Goal: Task Accomplishment & Management: Manage account settings

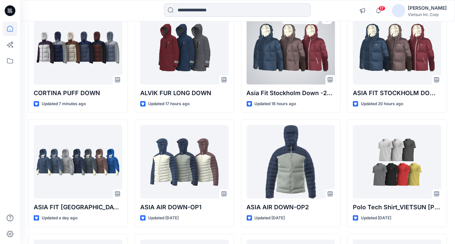
scroll to position [100, 0]
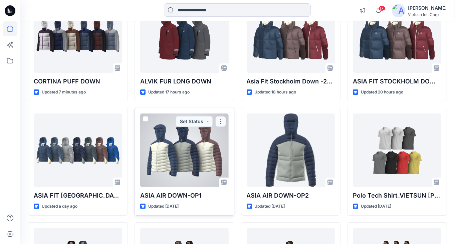
click at [222, 118] on button "button" at bounding box center [220, 121] width 11 height 11
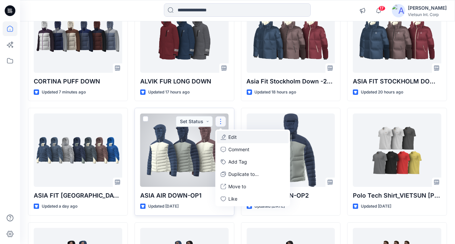
click at [236, 137] on p "Edit" at bounding box center [233, 137] width 8 height 7
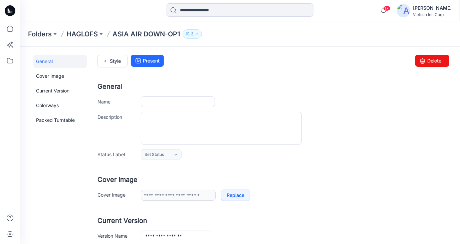
type input "**********"
drag, startPoint x: 428, startPoint y: 62, endPoint x: 281, endPoint y: 77, distance: 147.3
click at [428, 62] on link "Delete" at bounding box center [432, 60] width 34 height 12
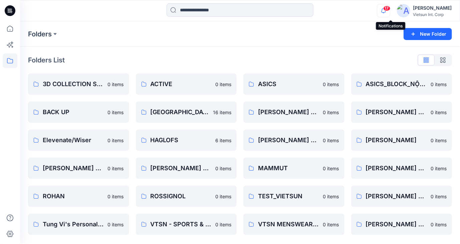
click at [387, 10] on icon "button" at bounding box center [383, 10] width 13 height 13
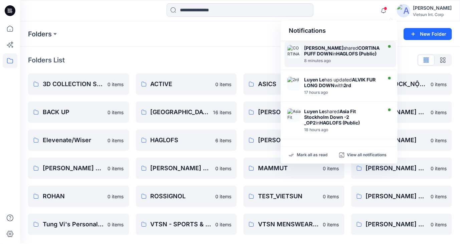
click at [330, 46] on strong "[PERSON_NAME]" at bounding box center [323, 48] width 39 height 6
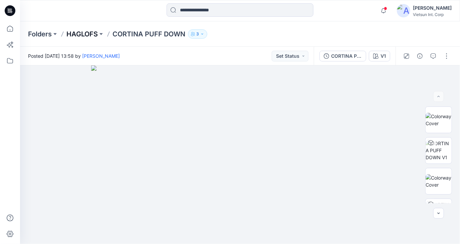
click at [89, 34] on p "HAGLOFS" at bounding box center [81, 33] width 31 height 9
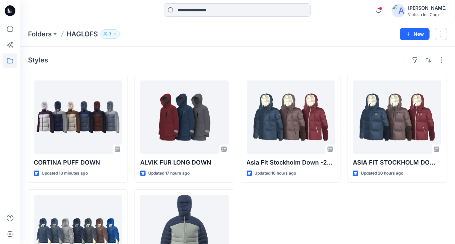
click at [333, 222] on div "Asia Fit Stockholm Down -2​_OP2 Updated 18 hours ago" at bounding box center [291, 186] width 100 height 222
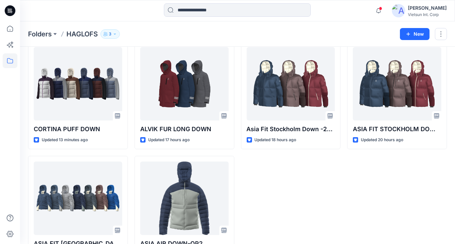
scroll to position [60, 0]
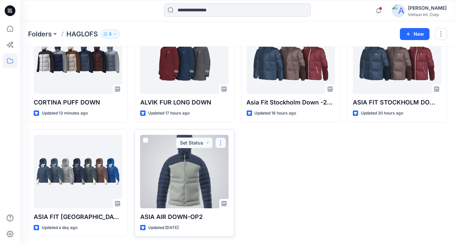
click at [222, 140] on button "button" at bounding box center [220, 143] width 11 height 11
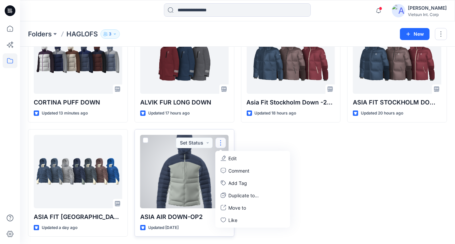
click at [235, 159] on p "Edit" at bounding box center [233, 158] width 8 height 7
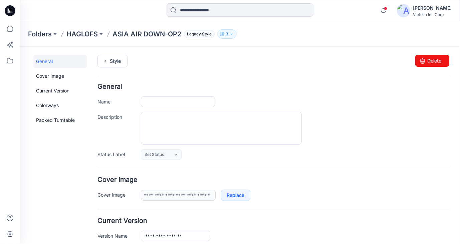
type input "**********"
click at [427, 61] on link "Delete" at bounding box center [432, 60] width 34 height 12
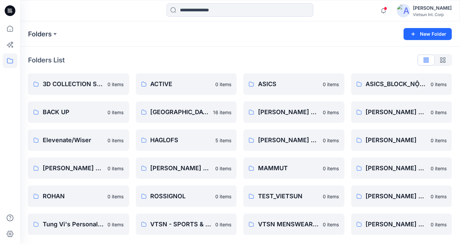
click at [258, 59] on div "Folders List" at bounding box center [240, 60] width 424 height 11
click at [55, 35] on button at bounding box center [55, 33] width 7 height 9
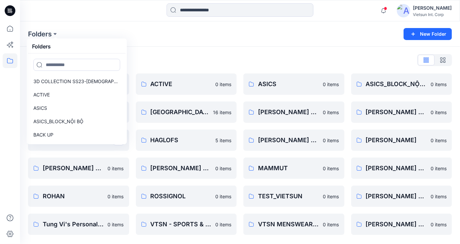
click at [164, 62] on div "Folders List" at bounding box center [240, 60] width 424 height 11
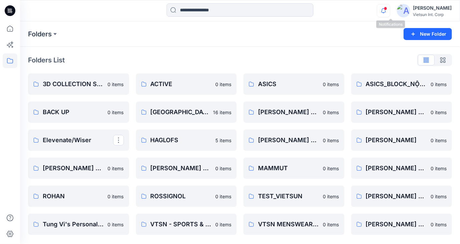
click at [390, 13] on icon "button" at bounding box center [383, 10] width 13 height 13
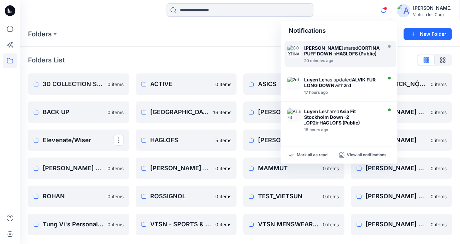
click at [334, 52] on div "Maianh Nguyen shared CORTINA PUFF DOWN in HAGLOFS (Public)" at bounding box center [342, 50] width 77 height 11
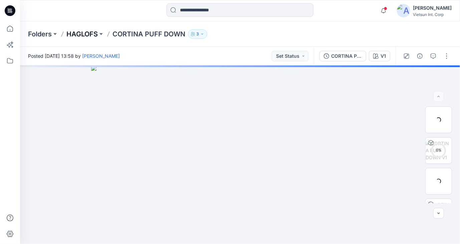
click at [87, 34] on p "HAGLOFS" at bounding box center [81, 33] width 31 height 9
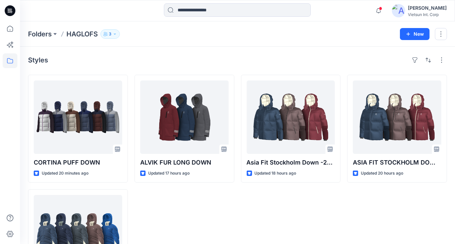
click at [293, 206] on div "Asia Fit Stockholm Down -2​_OP2 Updated 18 hours ago" at bounding box center [291, 186] width 100 height 222
click at [223, 224] on div "ALVIK FUR LONG DOWN Updated 17 hours ago" at bounding box center [185, 186] width 100 height 222
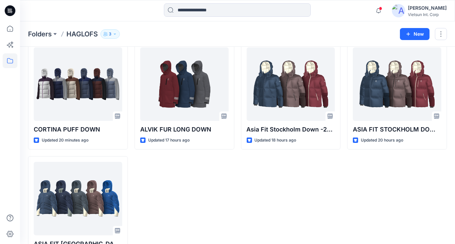
scroll to position [33, 0]
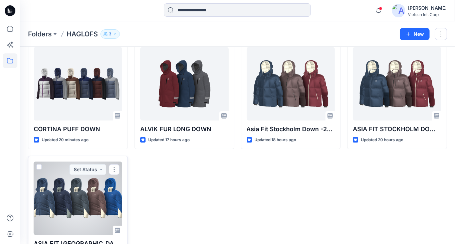
click at [112, 197] on div at bounding box center [78, 198] width 88 height 73
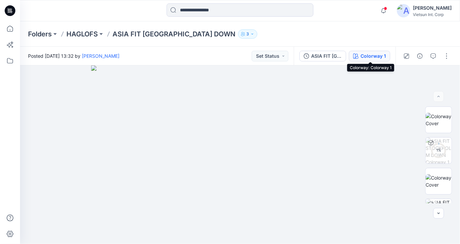
click at [376, 55] on div "Colorway 1" at bounding box center [372, 55] width 25 height 7
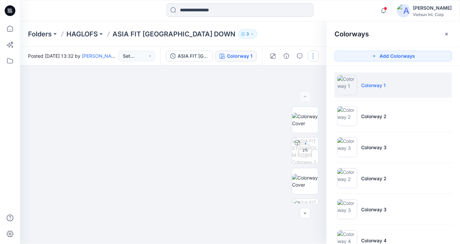
click at [314, 58] on button "button" at bounding box center [313, 56] width 11 height 11
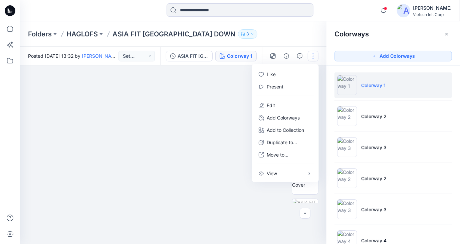
click at [224, 89] on img at bounding box center [173, 150] width 334 height 190
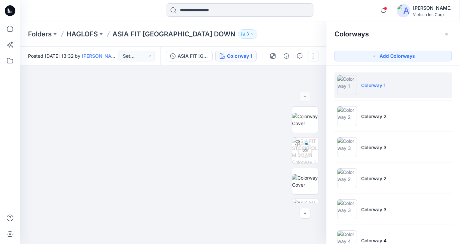
click at [312, 56] on button "button" at bounding box center [313, 56] width 11 height 11
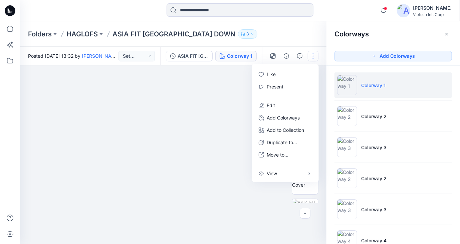
click at [75, 174] on img at bounding box center [173, 150] width 334 height 190
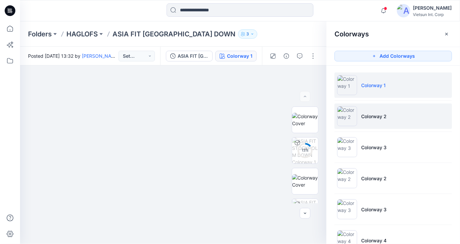
click at [378, 123] on li "Colorway 2" at bounding box center [392, 115] width 117 height 25
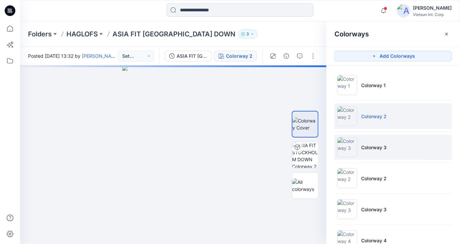
click at [381, 147] on p "Colorway 3" at bounding box center [373, 147] width 25 height 7
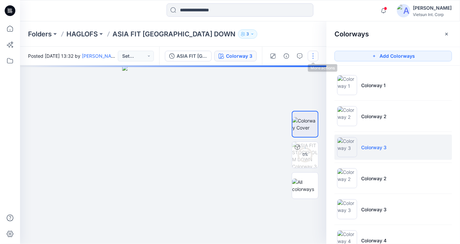
click at [316, 56] on button "button" at bounding box center [313, 56] width 11 height 11
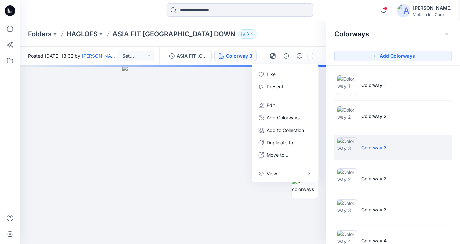
click at [225, 84] on div at bounding box center [173, 154] width 306 height 179
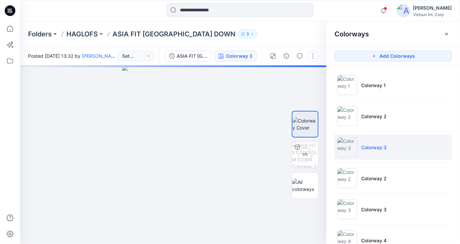
click at [314, 56] on button "button" at bounding box center [313, 56] width 11 height 11
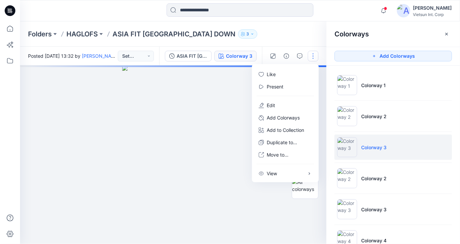
click at [236, 96] on div at bounding box center [173, 154] width 306 height 179
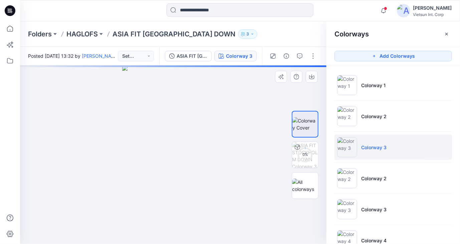
drag, startPoint x: 191, startPoint y: 29, endPoint x: 109, endPoint y: 92, distance: 102.8
click at [109, 92] on div at bounding box center [173, 154] width 306 height 179
click at [312, 57] on button "button" at bounding box center [313, 56] width 11 height 11
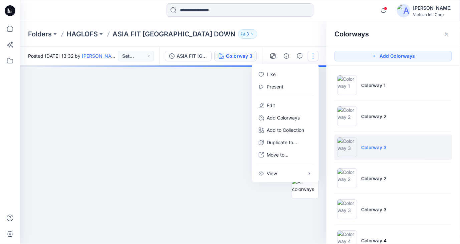
click at [230, 114] on div at bounding box center [173, 154] width 306 height 179
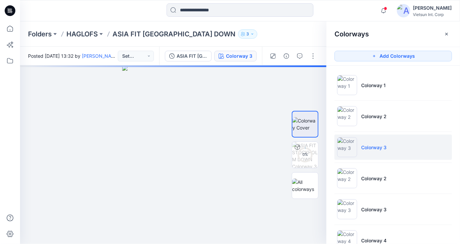
drag, startPoint x: 379, startPoint y: 83, endPoint x: 416, endPoint y: 69, distance: 40.1
click at [416, 69] on ul "Colorway 1 Colorway 2 Colorway 3 Colorway 2 Colorway 3 Colorway 4 Colorway 5" at bounding box center [393, 178] width 134 height 225
click at [314, 56] on button "button" at bounding box center [313, 56] width 11 height 11
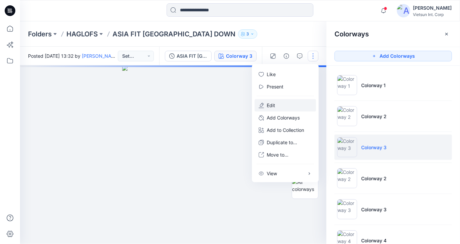
click at [265, 103] on button "Edit" at bounding box center [285, 105] width 61 height 12
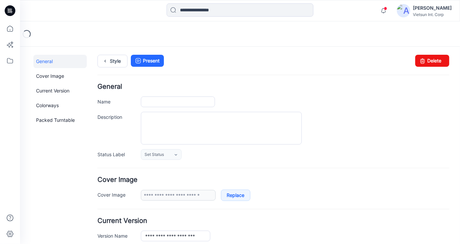
type input "**********"
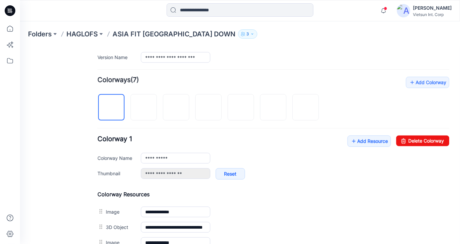
scroll to position [167, 0]
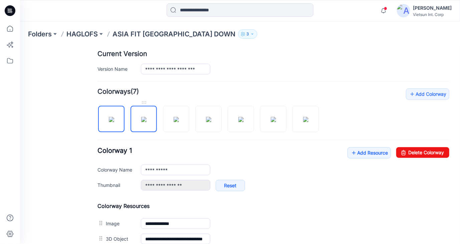
click at [146, 122] on img at bounding box center [143, 118] width 5 height 5
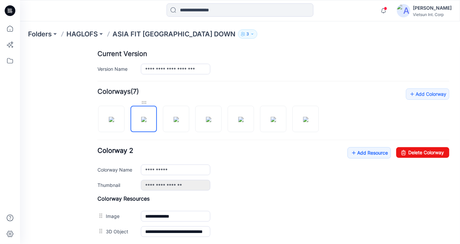
click at [144, 101] on div at bounding box center [143, 102] width 26 height 7
click at [146, 119] on img at bounding box center [143, 118] width 5 height 5
drag, startPoint x: 140, startPoint y: 116, endPoint x: 143, endPoint y: 122, distance: 6.0
click at [143, 122] on img at bounding box center [143, 118] width 5 height 5
click at [144, 101] on div at bounding box center [143, 102] width 26 height 7
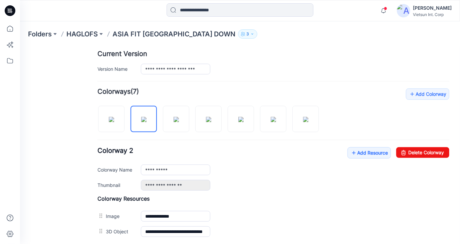
click at [254, 151] on div "**********" at bounding box center [273, 168] width 352 height 43
click at [146, 120] on img at bounding box center [143, 118] width 5 height 5
click at [146, 121] on img at bounding box center [143, 118] width 5 height 5
click at [177, 122] on img at bounding box center [175, 118] width 5 height 5
click at [130, 119] on div at bounding box center [210, 115] width 227 height 34
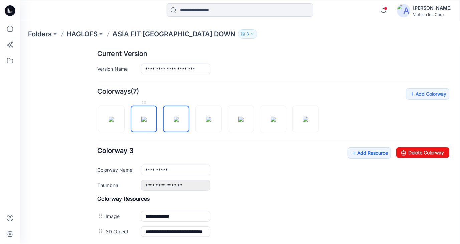
click at [141, 122] on img at bounding box center [143, 118] width 5 height 5
click at [412, 151] on link "Delete Colorway" at bounding box center [422, 152] width 53 height 11
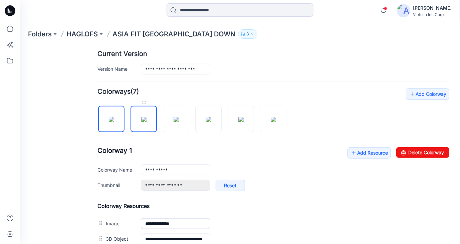
click at [146, 116] on img at bounding box center [143, 118] width 5 height 5
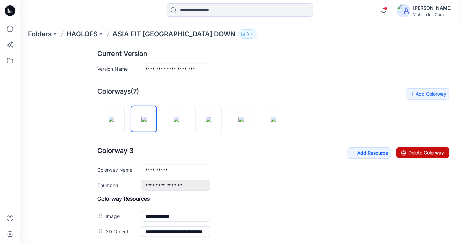
drag, startPoint x: 411, startPoint y: 154, endPoint x: 280, endPoint y: 75, distance: 152.7
click at [411, 154] on link "Delete Colorway" at bounding box center [422, 152] width 53 height 11
type input "**********"
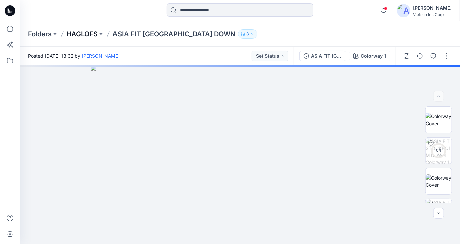
click at [85, 36] on p "HAGLOFS" at bounding box center [81, 33] width 31 height 9
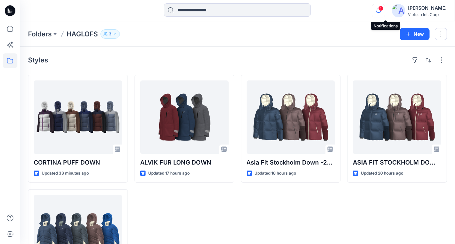
click at [381, 12] on icon "button" at bounding box center [378, 10] width 5 height 4
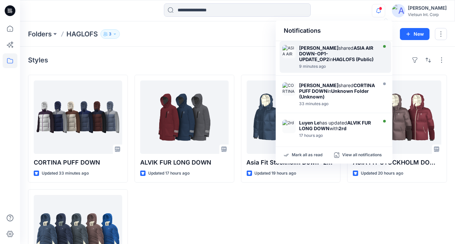
click at [338, 51] on strong "ASIA AIR DOWN-OP1-UPDATE_OP2" at bounding box center [336, 53] width 74 height 17
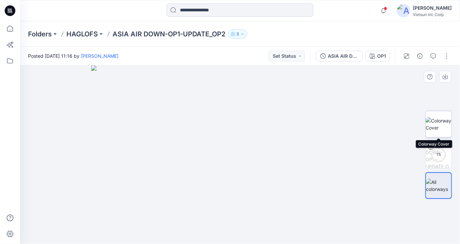
click at [437, 125] on img at bounding box center [439, 124] width 26 height 14
